Goal: Information Seeking & Learning: Learn about a topic

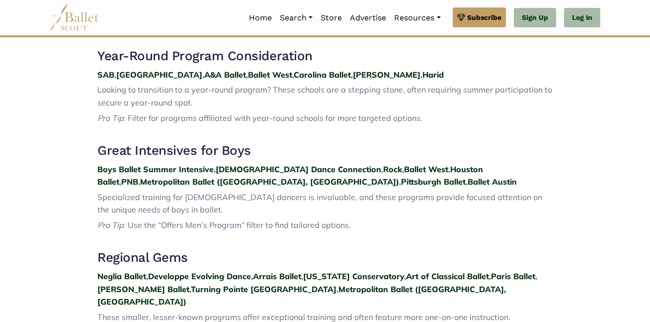
scroll to position [342, 0]
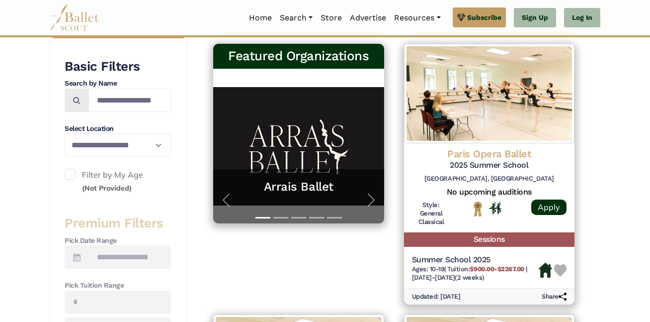
scroll to position [182, 0]
click at [371, 199] on span "button" at bounding box center [371, 200] width 16 height 16
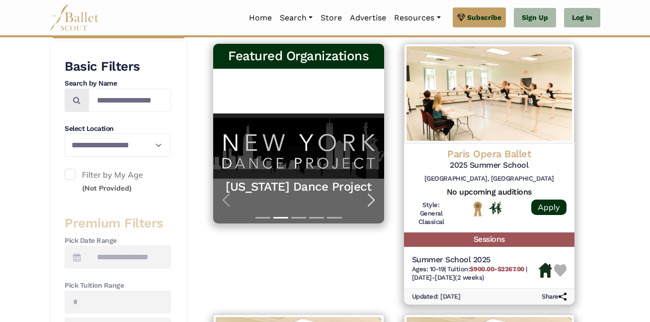
click at [371, 199] on span "button" at bounding box center [371, 200] width 16 height 16
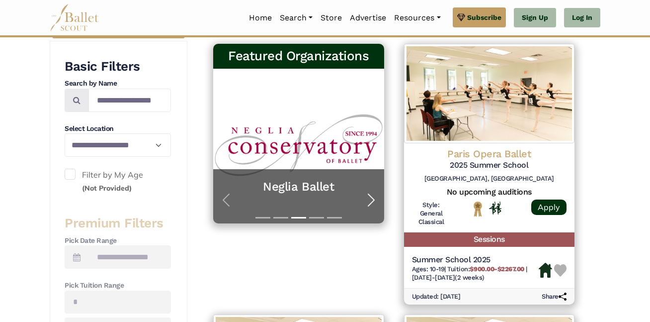
click at [371, 199] on span "button" at bounding box center [371, 200] width 16 height 16
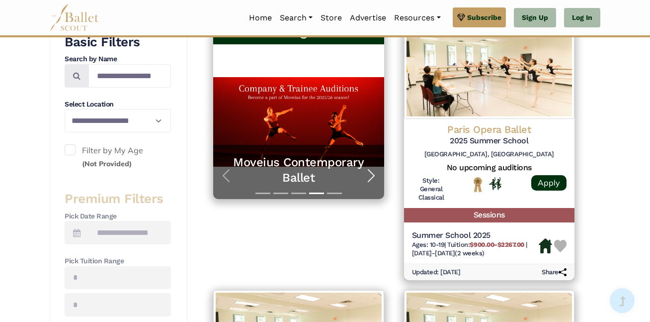
scroll to position [207, 0]
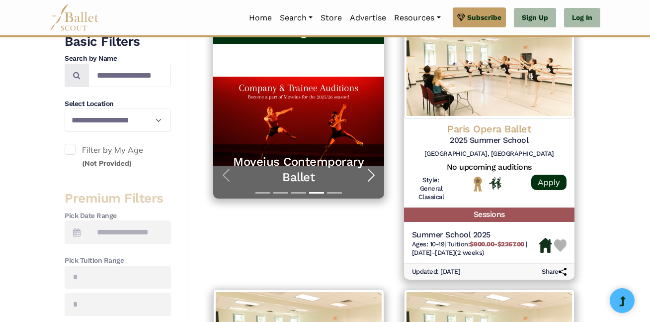
click at [374, 170] on span "button" at bounding box center [371, 175] width 16 height 16
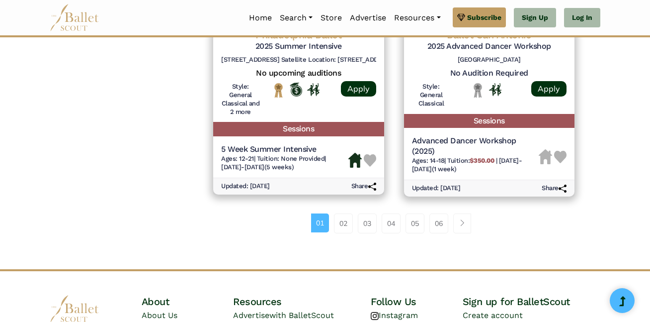
scroll to position [1444, 0]
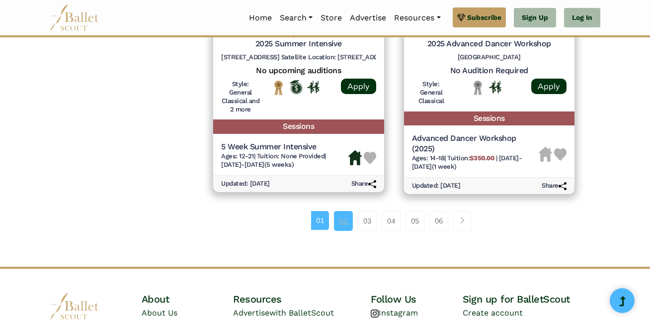
click at [348, 226] on link "02" at bounding box center [343, 221] width 19 height 20
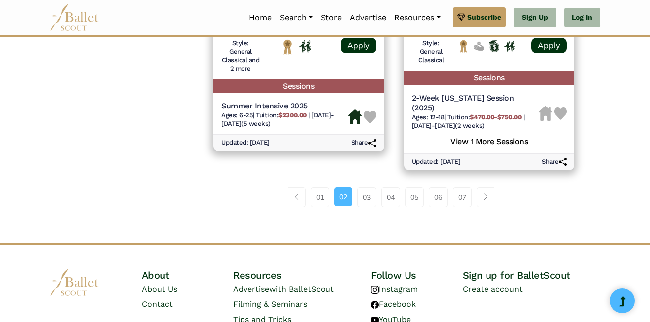
scroll to position [1541, 0]
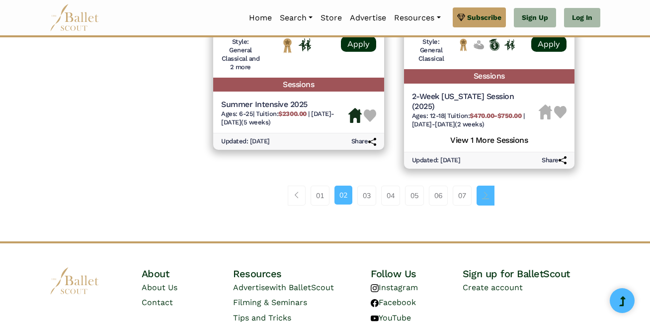
click at [482, 193] on link "Page navigation example" at bounding box center [486, 195] width 18 height 20
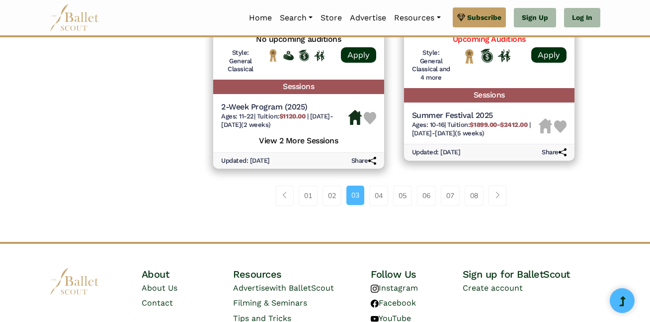
scroll to position [1492, 0]
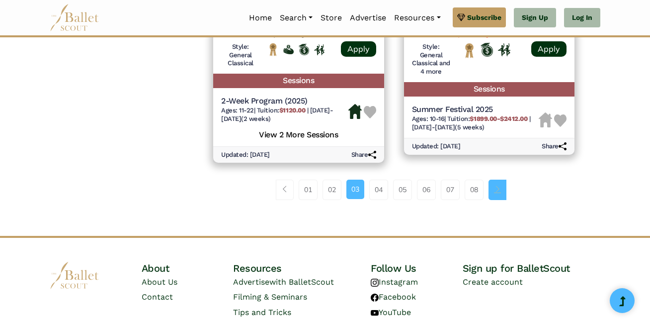
click at [497, 186] on span "Page navigation example" at bounding box center [497, 188] width 7 height 7
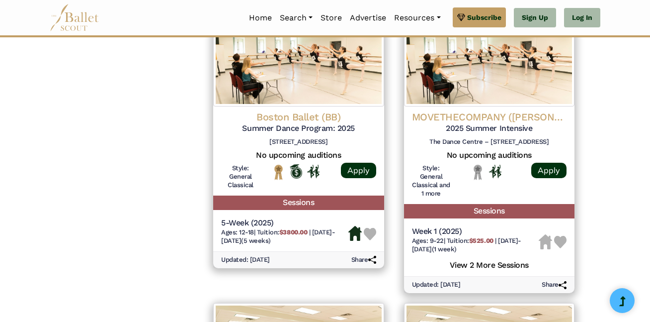
scroll to position [1075, 0]
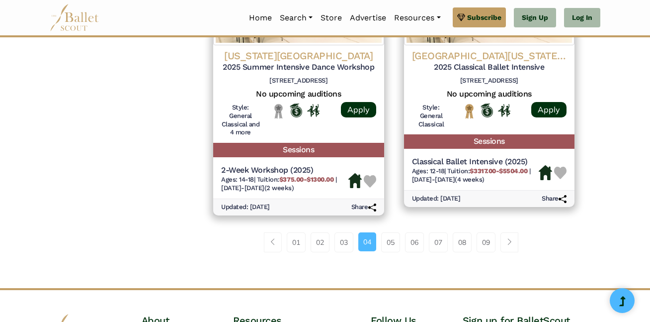
scroll to position [1431, 0]
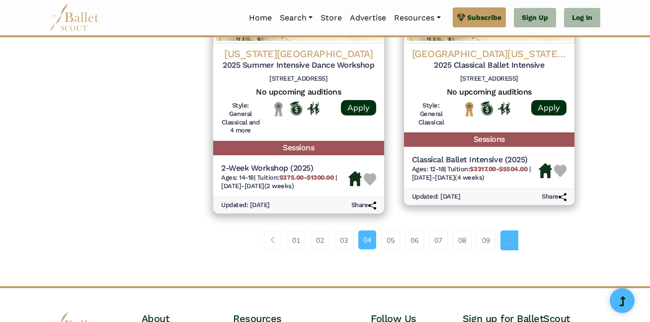
click at [512, 240] on span "Page navigation example" at bounding box center [509, 239] width 7 height 7
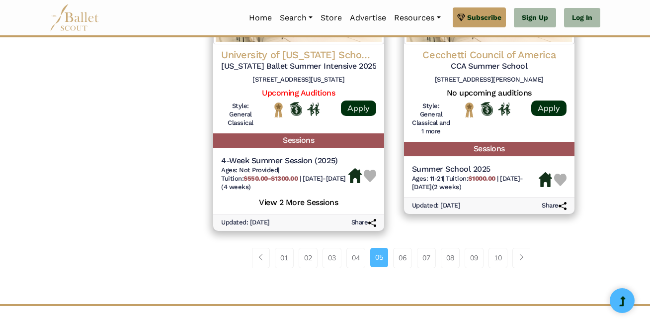
scroll to position [1451, 0]
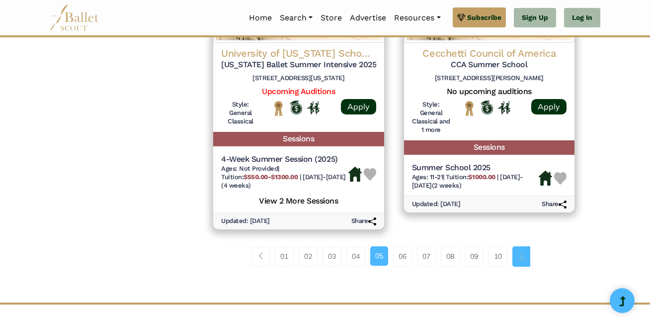
click at [522, 259] on link "Page navigation example" at bounding box center [521, 256] width 18 height 20
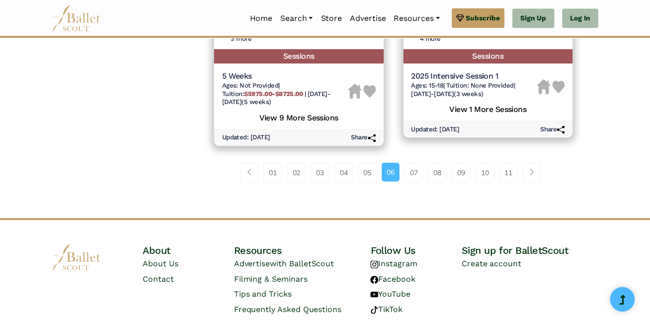
scroll to position [1537, 0]
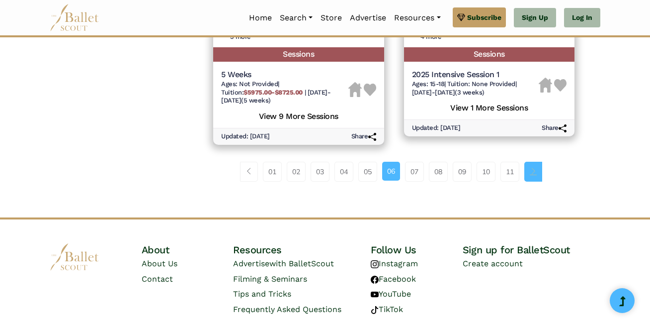
click at [540, 168] on link "Page navigation example" at bounding box center [533, 172] width 18 height 20
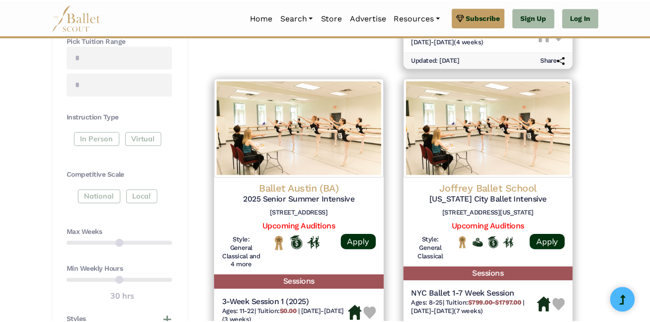
scroll to position [428, 0]
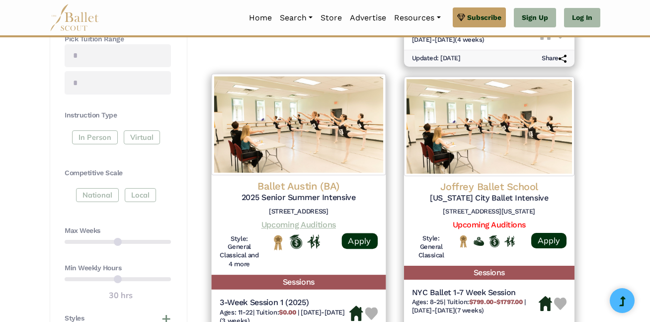
click at [314, 225] on link "Upcoming Auditions" at bounding box center [298, 224] width 75 height 9
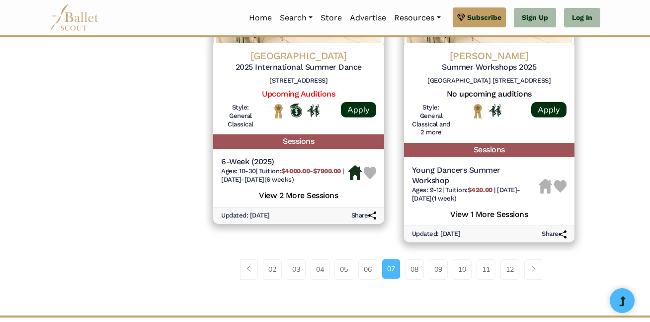
scroll to position [1427, 0]
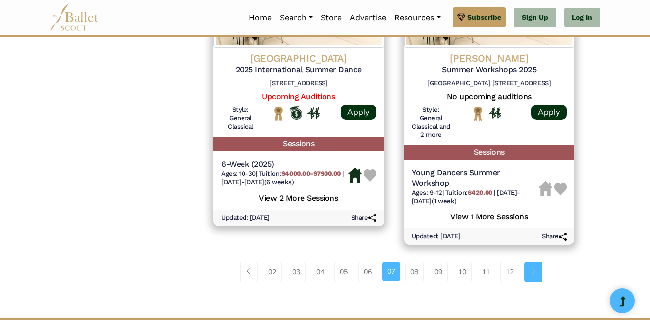
click at [541, 261] on link "Page navigation example" at bounding box center [533, 271] width 18 height 20
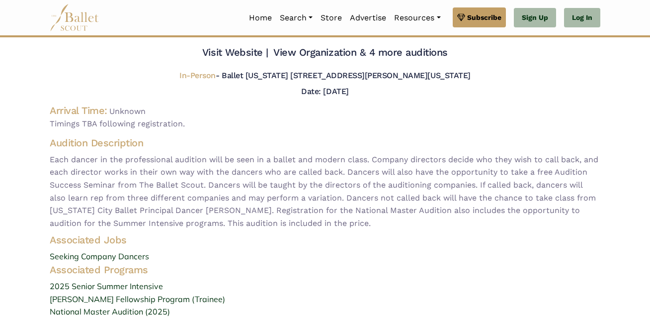
scroll to position [38, 0]
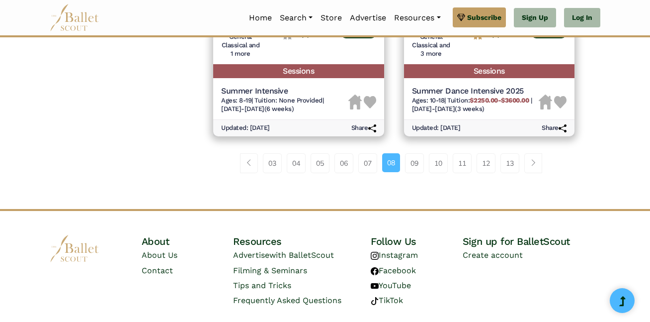
scroll to position [1492, 0]
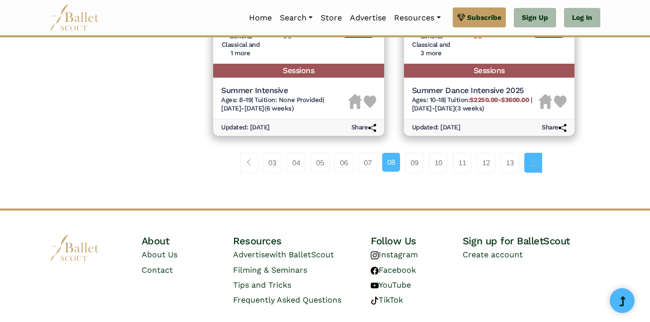
click at [533, 163] on span "Page navigation example" at bounding box center [533, 162] width 7 height 7
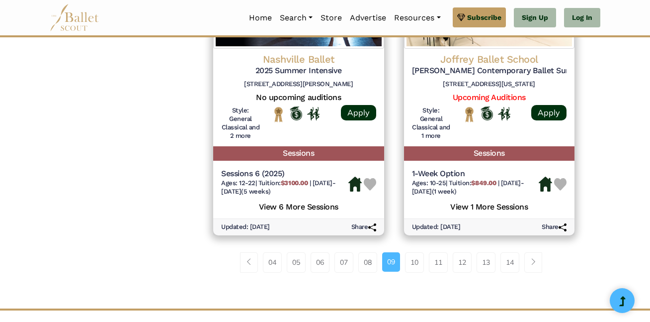
scroll to position [1442, 0]
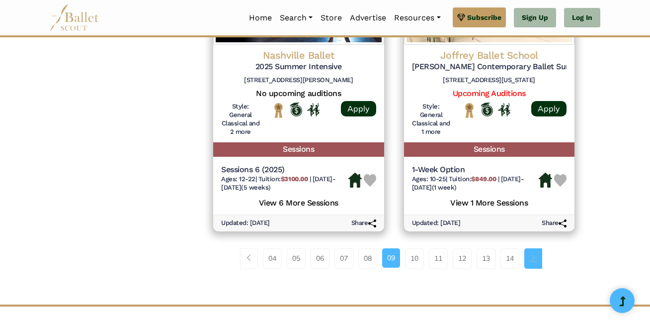
click at [532, 259] on span "Page navigation example" at bounding box center [533, 257] width 7 height 7
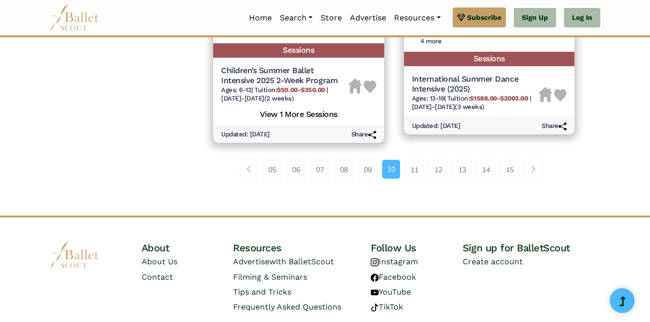
scroll to position [1553, 0]
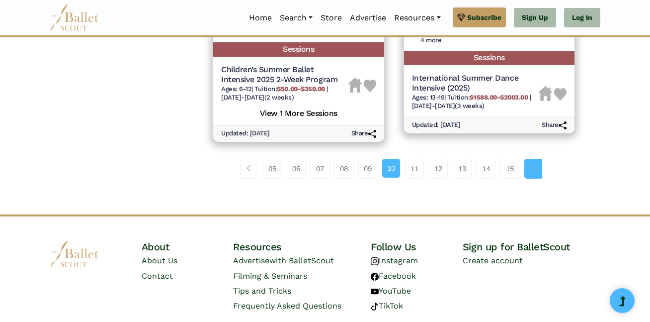
click at [535, 170] on span "Page navigation example" at bounding box center [533, 168] width 7 height 7
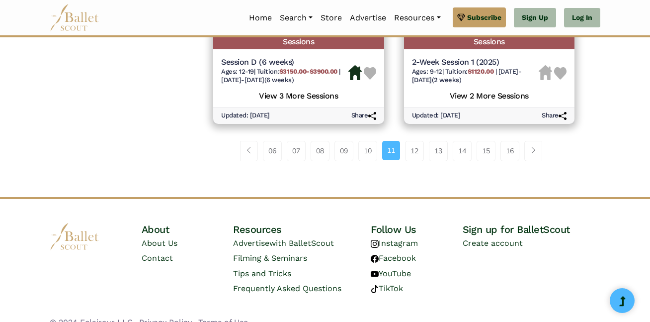
scroll to position [1541, 0]
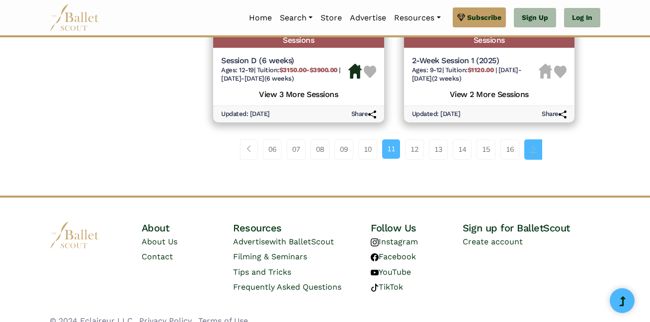
click at [537, 145] on span "Page navigation example" at bounding box center [533, 148] width 7 height 7
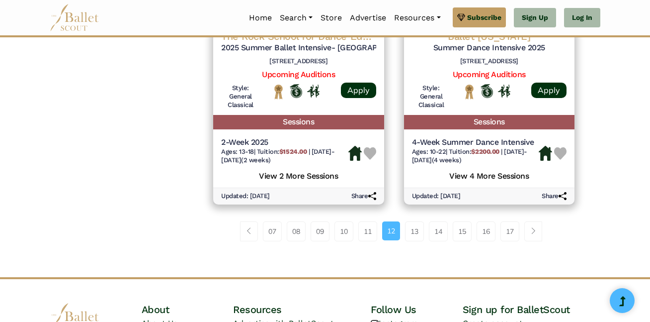
scroll to position [1531, 0]
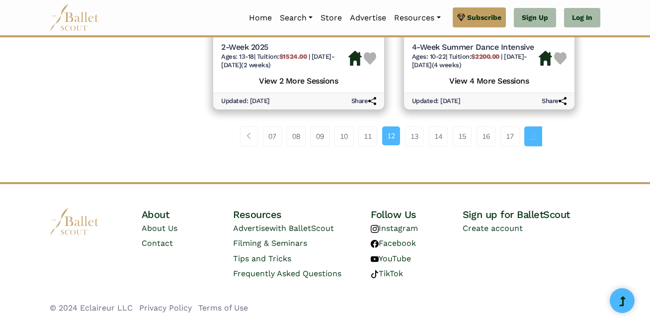
click at [533, 134] on span "Page navigation example" at bounding box center [533, 135] width 7 height 7
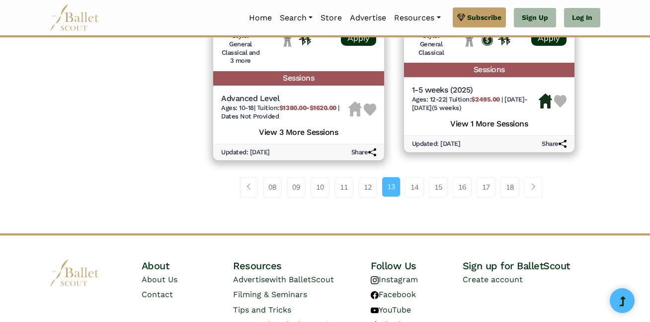
scroll to position [1496, 0]
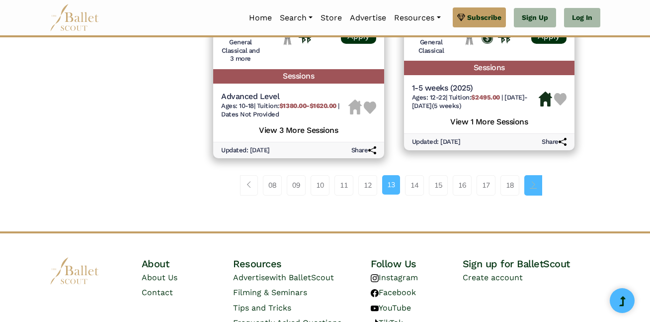
click at [534, 187] on span "Page navigation example" at bounding box center [533, 184] width 7 height 7
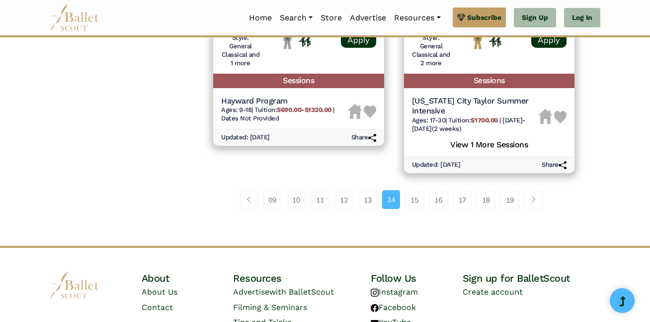
scroll to position [1535, 0]
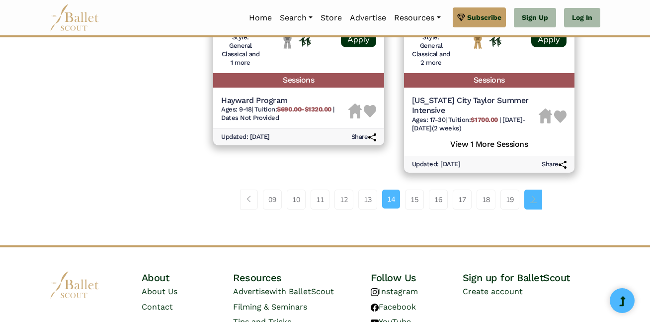
click at [531, 200] on link "Page navigation example" at bounding box center [533, 199] width 18 height 20
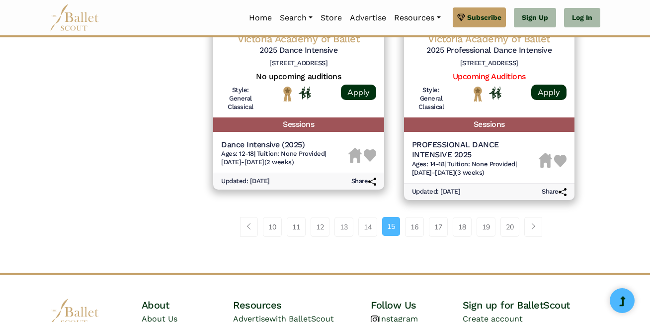
scroll to position [1484, 0]
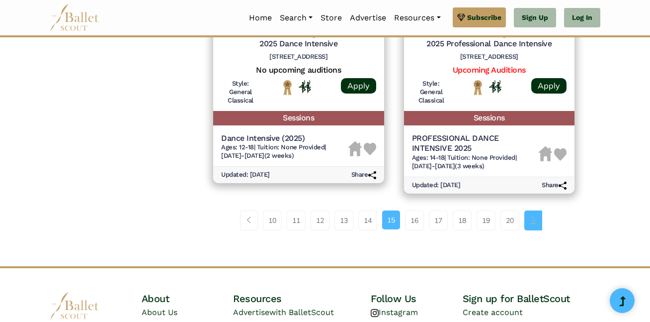
click at [535, 216] on span "Page navigation example" at bounding box center [533, 219] width 7 height 7
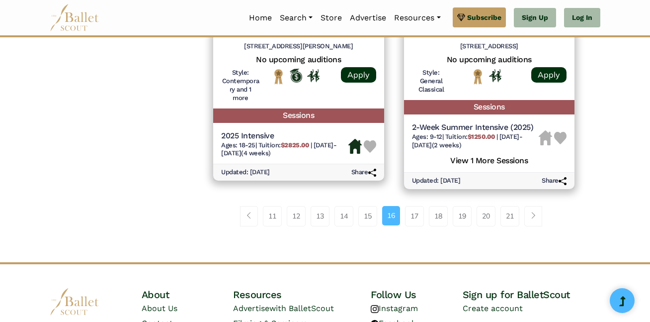
scroll to position [1481, 0]
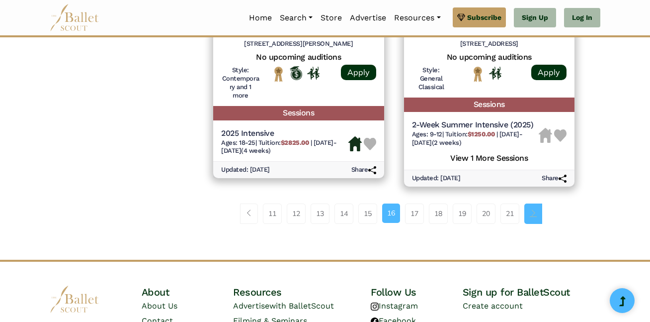
click at [540, 216] on link "Page navigation example" at bounding box center [533, 213] width 18 height 20
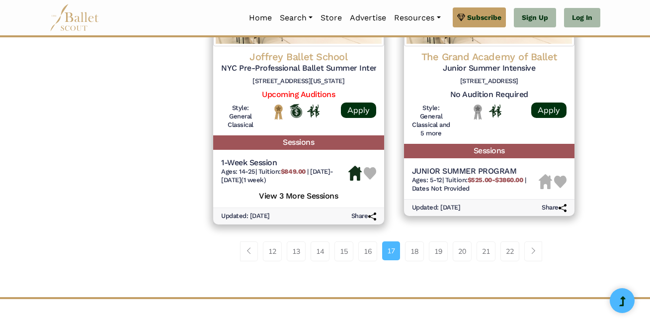
scroll to position [1468, 0]
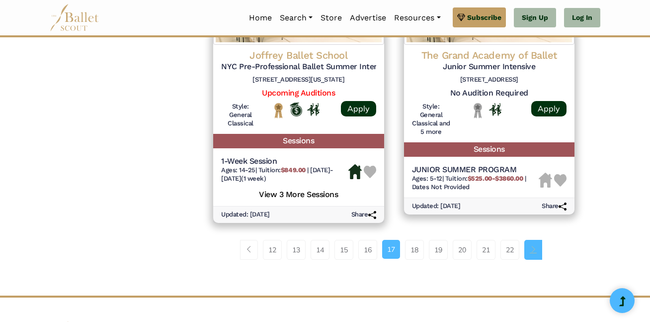
click at [537, 246] on span "Page navigation example" at bounding box center [533, 249] width 7 height 7
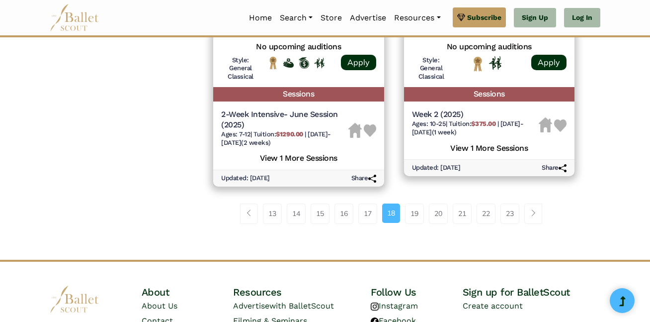
scroll to position [1490, 0]
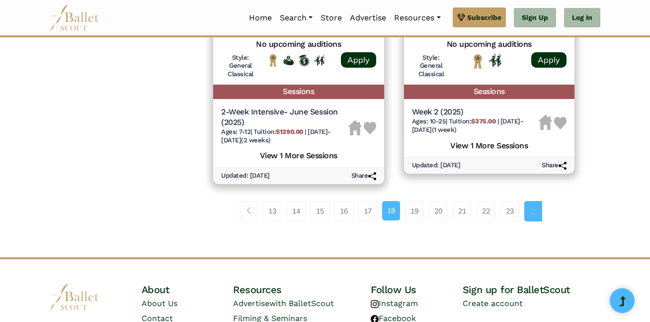
click at [539, 205] on link "Page navigation example" at bounding box center [533, 211] width 18 height 20
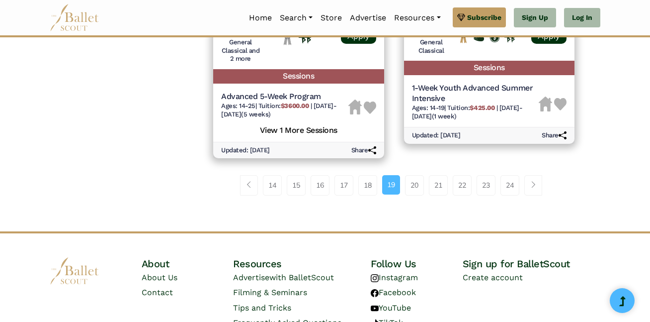
scroll to position [1497, 0]
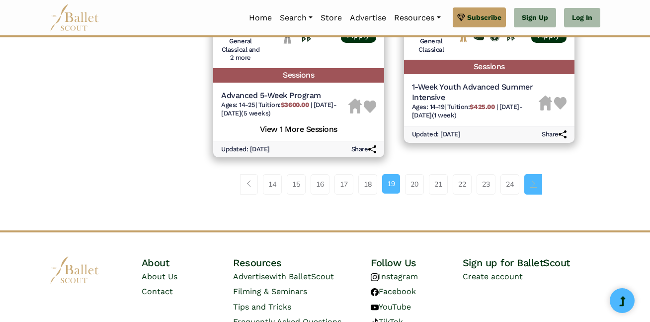
click at [536, 188] on link "Page navigation example" at bounding box center [533, 184] width 18 height 20
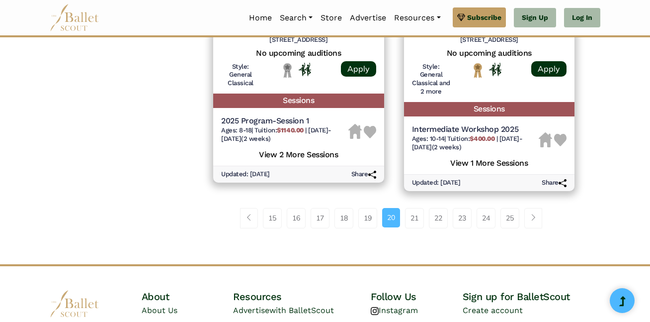
scroll to position [1489, 0]
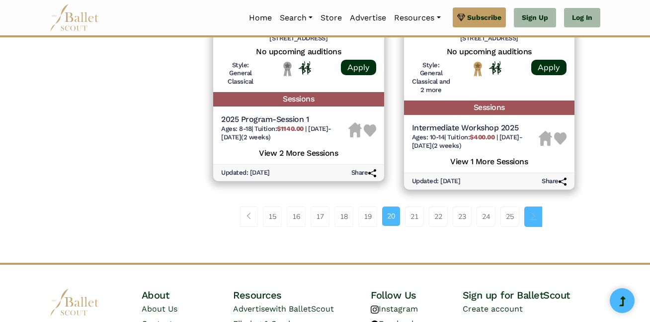
click at [541, 214] on link "Page navigation example" at bounding box center [533, 216] width 18 height 20
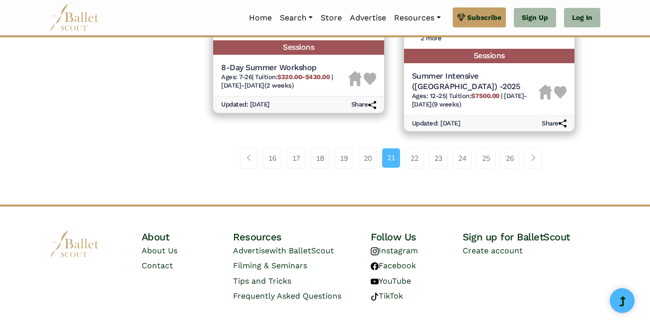
scroll to position [1519, 0]
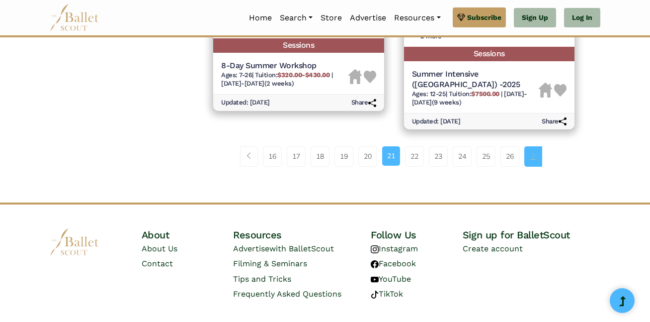
click at [535, 152] on span "Page navigation example" at bounding box center [533, 155] width 7 height 7
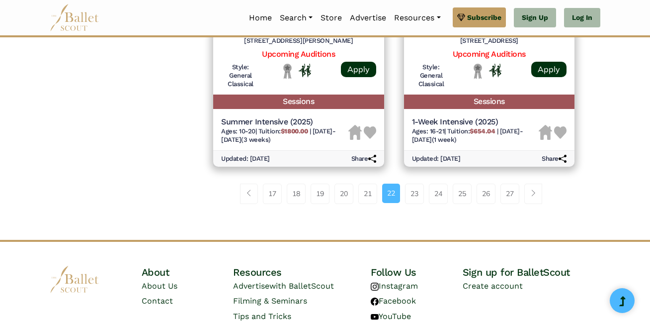
scroll to position [1489, 0]
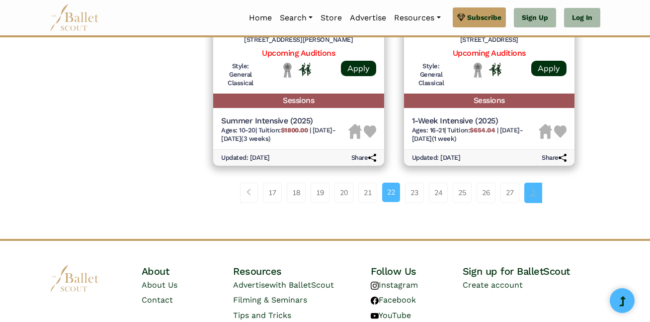
click at [535, 191] on span "Page navigation example" at bounding box center [533, 191] width 7 height 7
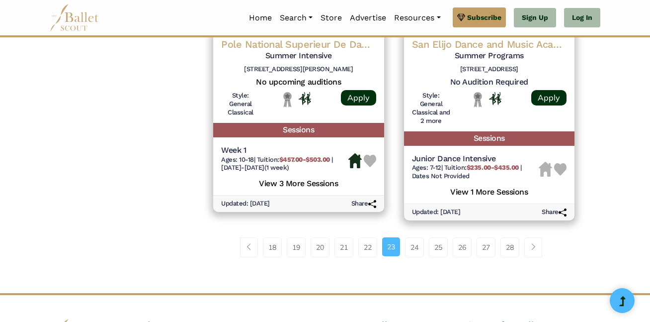
scroll to position [1465, 0]
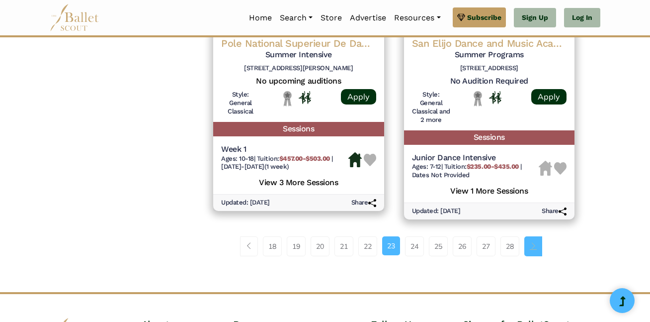
click at [535, 242] on span "Page navigation example" at bounding box center [533, 245] width 7 height 7
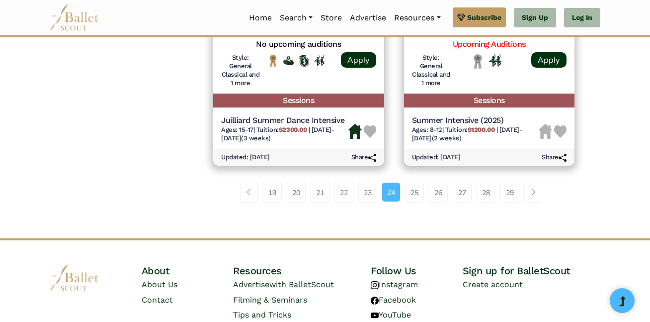
scroll to position [1528, 0]
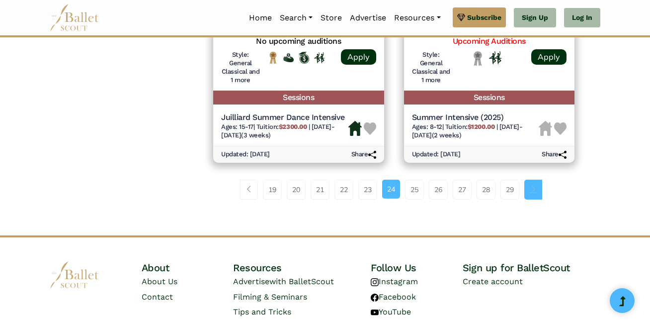
click at [536, 185] on span "Page navigation example" at bounding box center [533, 188] width 7 height 7
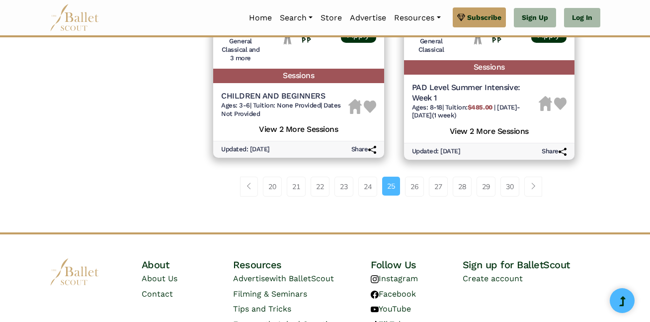
scroll to position [1517, 0]
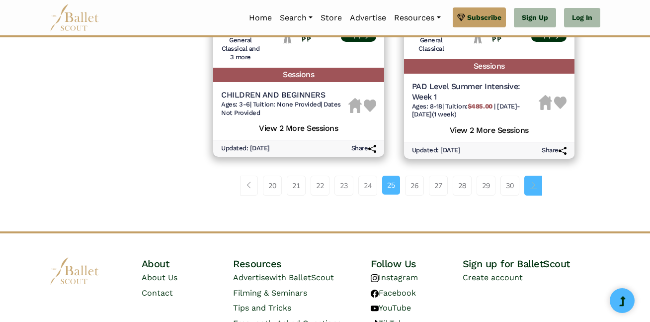
click at [539, 189] on link "Page navigation example" at bounding box center [533, 185] width 18 height 20
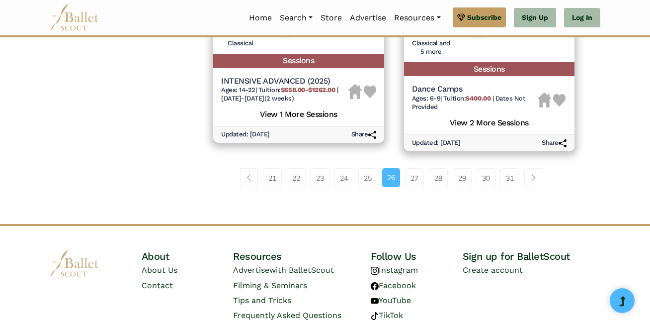
scroll to position [1551, 0]
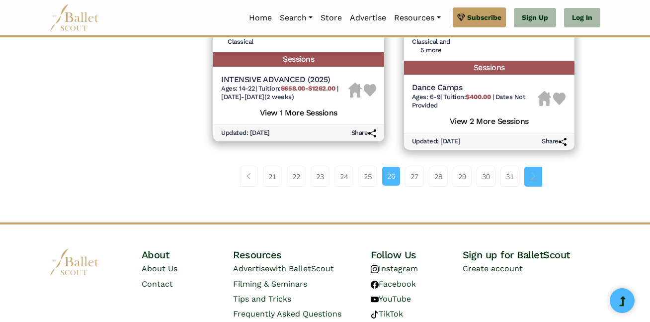
click at [537, 178] on span "Page navigation example" at bounding box center [533, 175] width 7 height 7
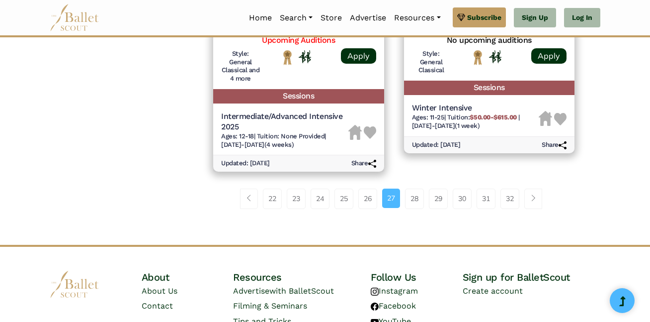
scroll to position [1492, 0]
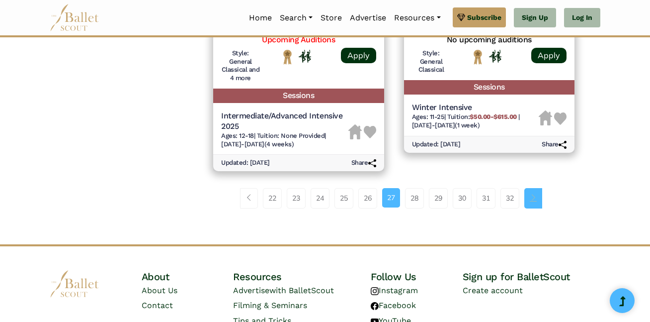
click at [534, 205] on link "Page navigation example" at bounding box center [533, 198] width 18 height 20
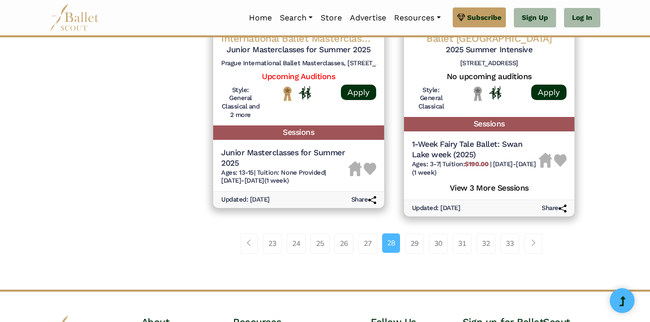
scroll to position [1463, 0]
